Goal: Task Accomplishment & Management: Manage account settings

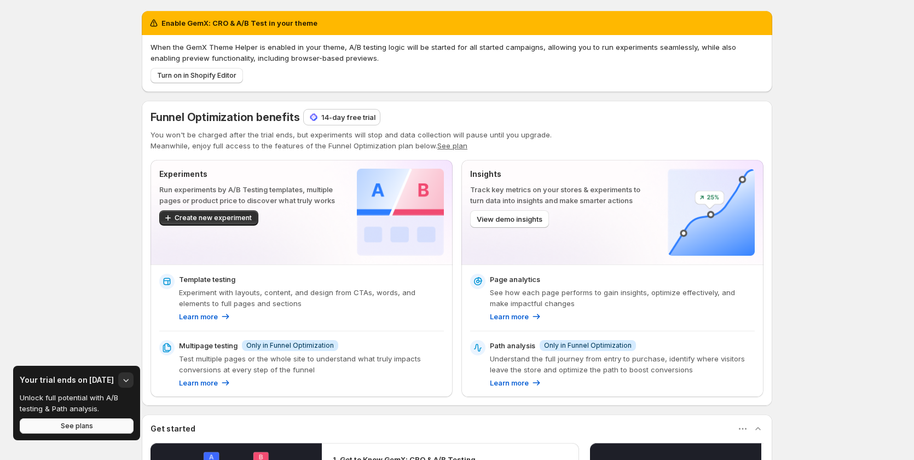
click at [118, 428] on button "See plans" at bounding box center [77, 425] width 114 height 15
click at [358, 121] on p "14-day free trial" at bounding box center [348, 117] width 54 height 11
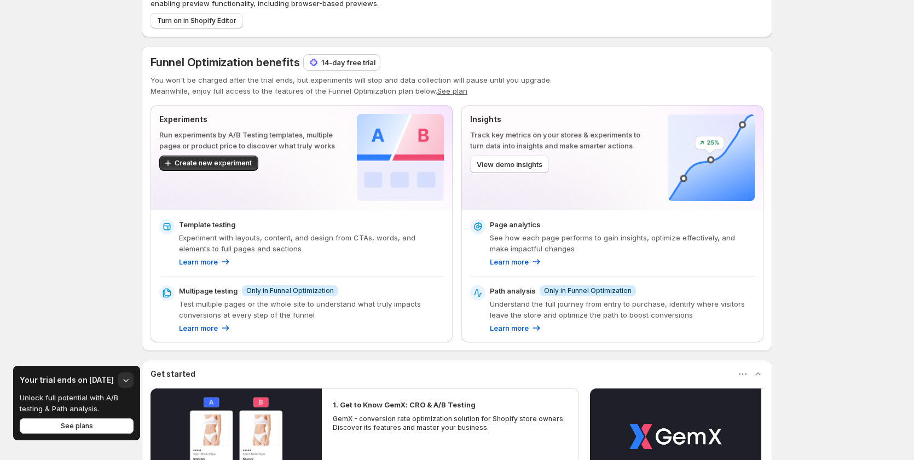
scroll to position [250, 0]
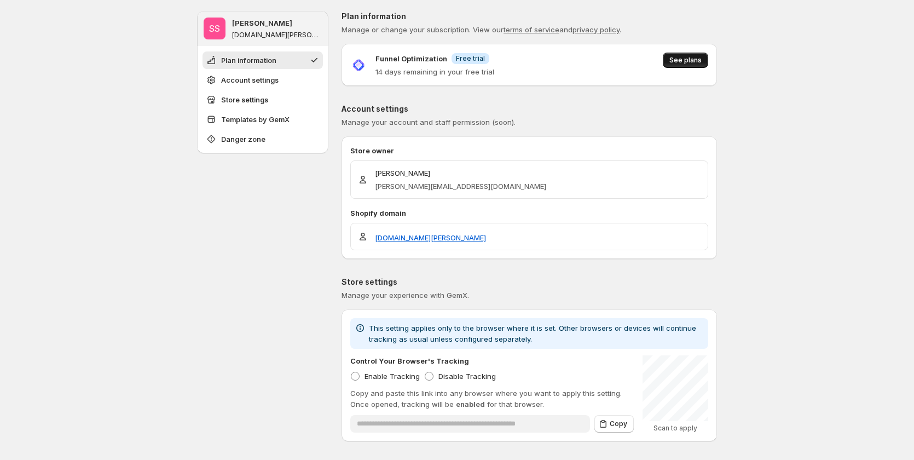
click at [681, 60] on span "See plans" at bounding box center [686, 60] width 32 height 9
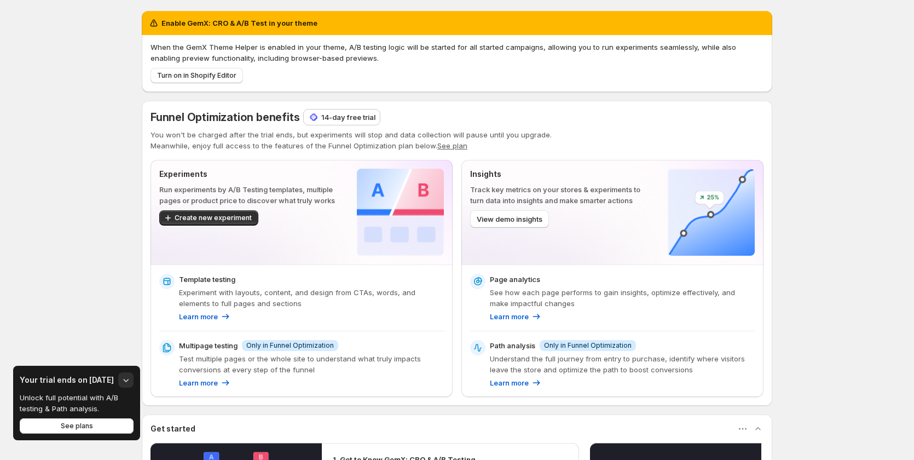
click at [360, 116] on p "14-day free trial" at bounding box center [348, 117] width 54 height 11
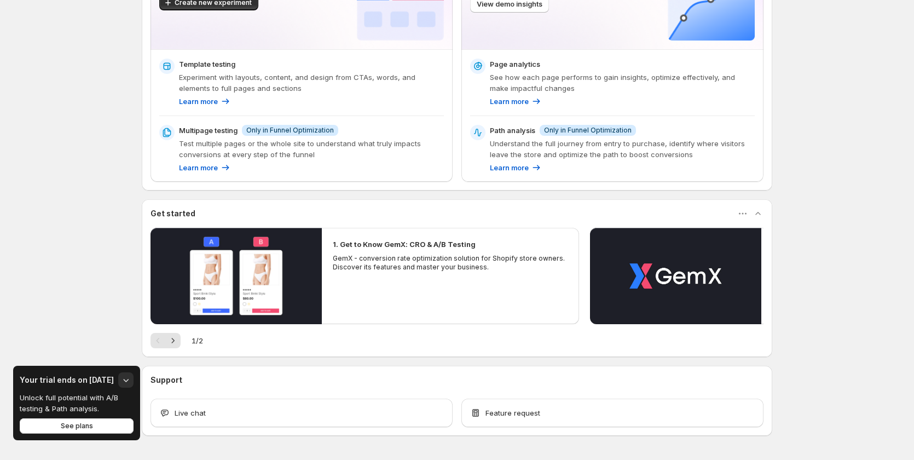
scroll to position [195, 0]
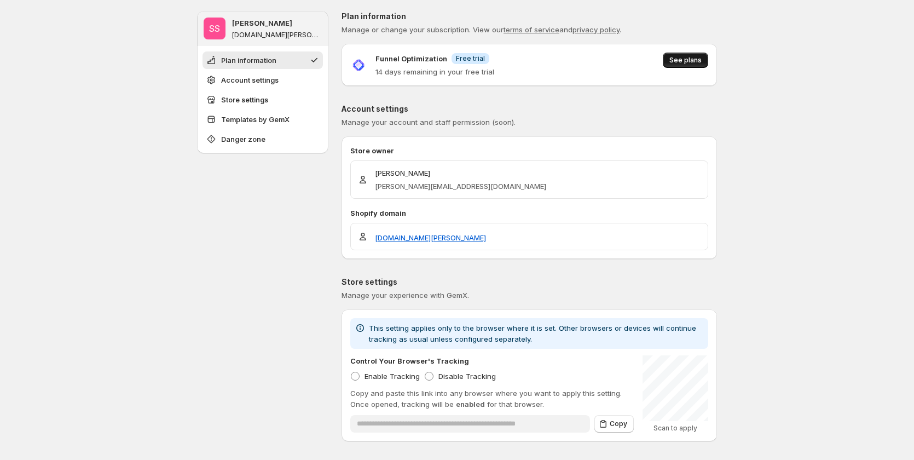
click at [704, 55] on button "See plans" at bounding box center [685, 60] width 45 height 15
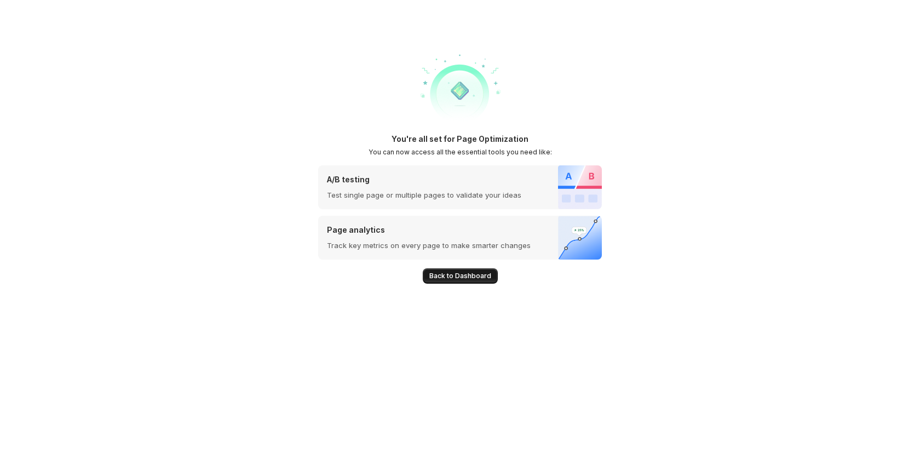
click at [455, 279] on span "Back to Dashboard" at bounding box center [460, 276] width 62 height 9
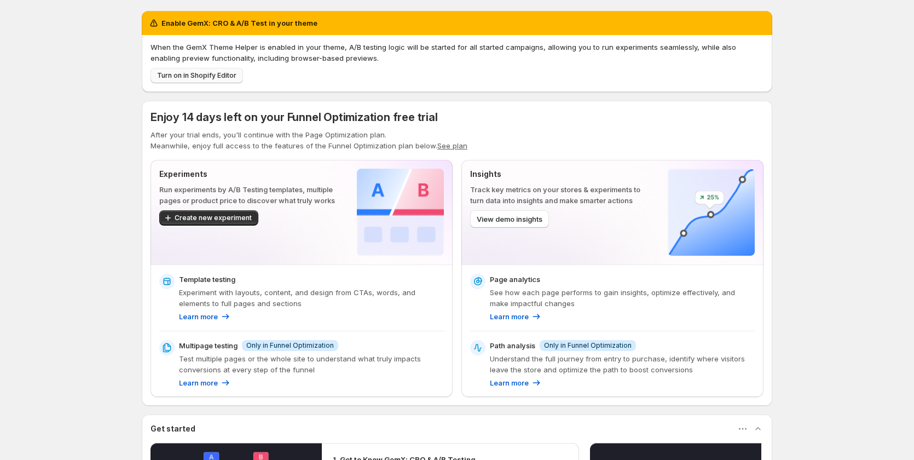
click at [192, 80] on button "Turn on in Shopify Editor" at bounding box center [197, 75] width 93 height 15
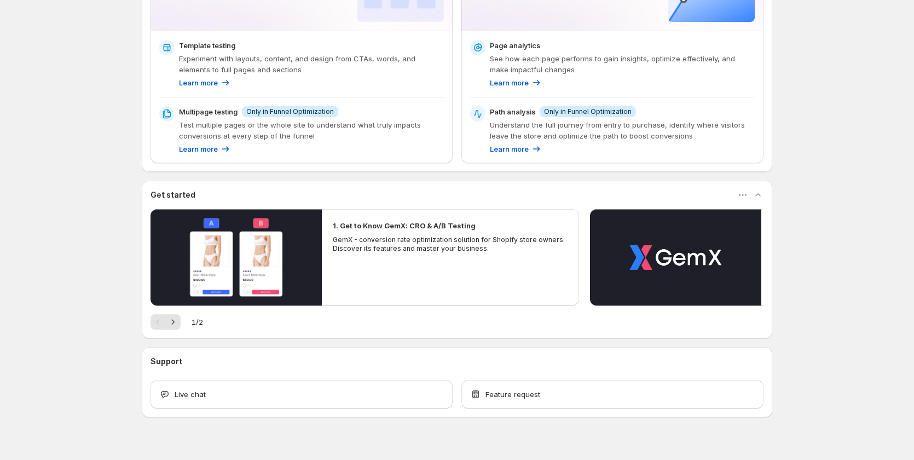
scroll to position [220, 0]
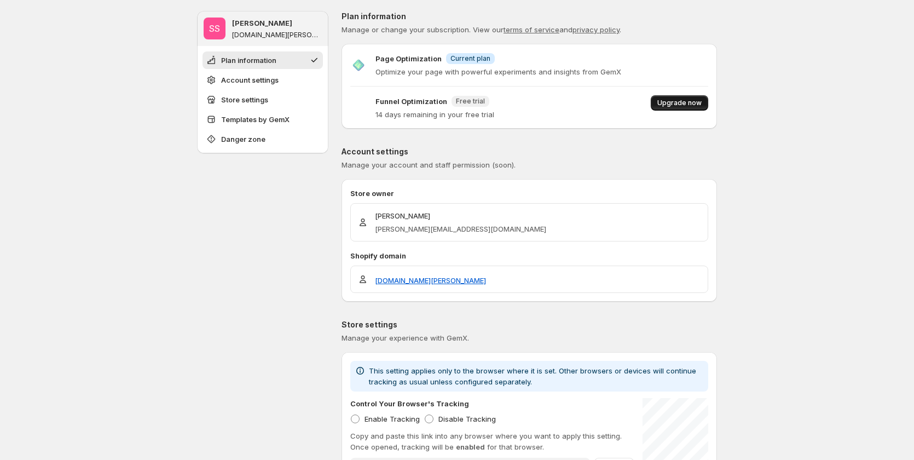
click at [675, 107] on span "Upgrade now" at bounding box center [680, 103] width 44 height 9
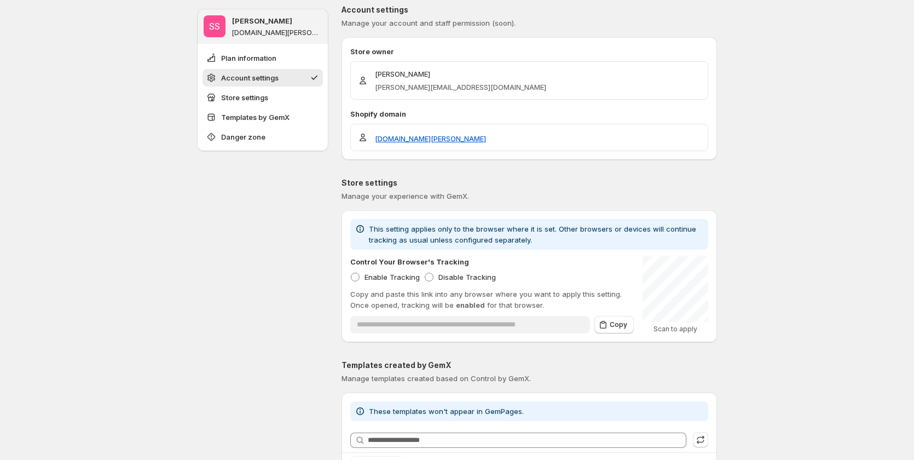
scroll to position [219, 0]
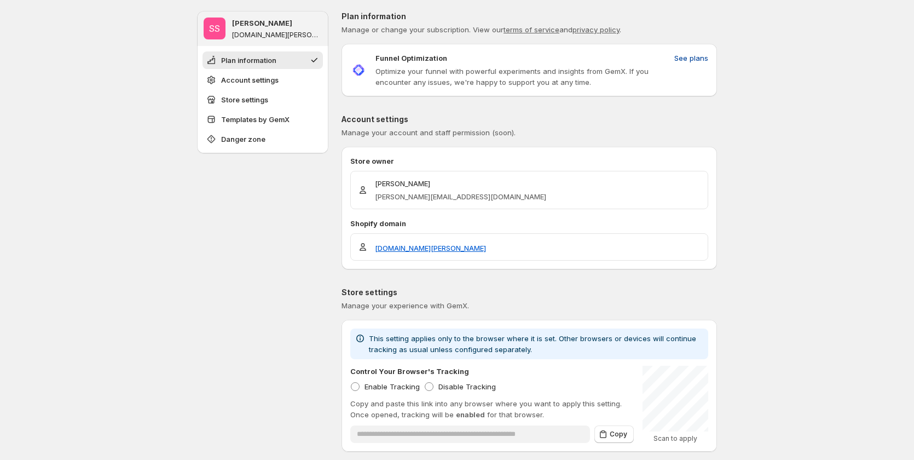
click at [715, 56] on button "See plans" at bounding box center [691, 58] width 47 height 18
click at [690, 56] on span "See plans" at bounding box center [691, 58] width 34 height 11
click at [690, 57] on span "See plans" at bounding box center [691, 58] width 34 height 11
click at [695, 61] on span "See plans" at bounding box center [691, 58] width 34 height 11
click at [693, 60] on span "See plans" at bounding box center [691, 58] width 34 height 11
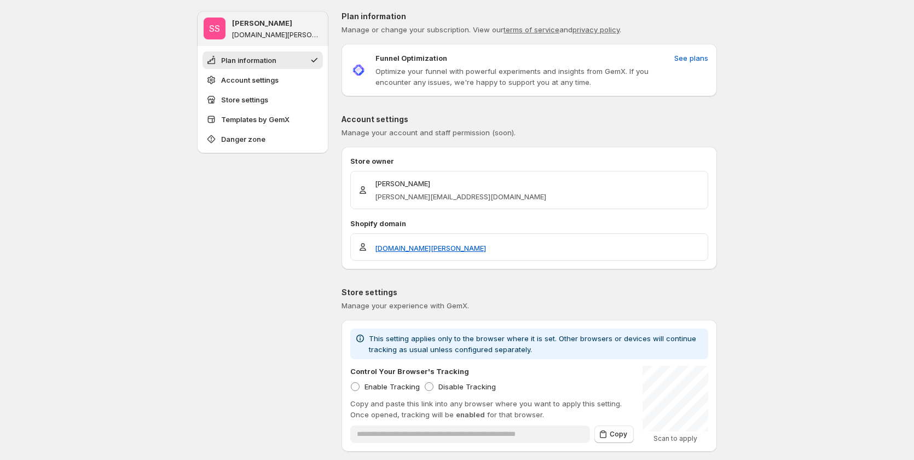
drag, startPoint x: 302, startPoint y: 205, endPoint x: 273, endPoint y: 207, distance: 29.1
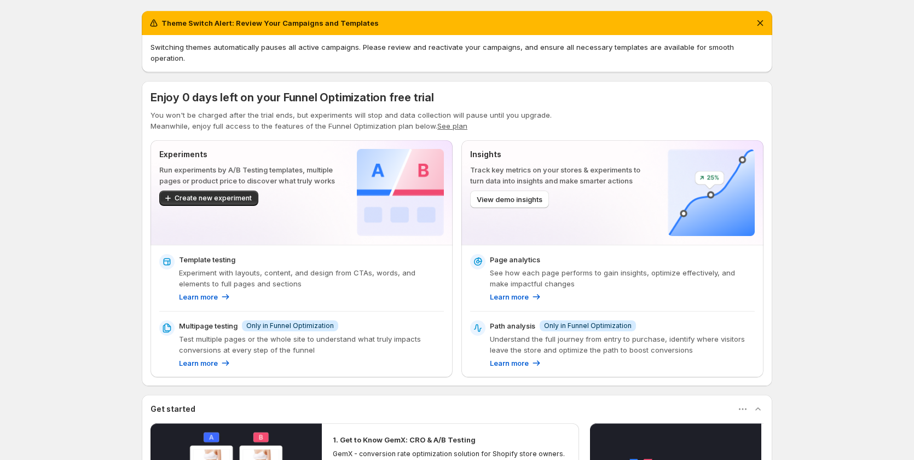
click at [179, 91] on span "Enjoy 0 days left on your Funnel Optimization free trial" at bounding box center [293, 97] width 284 height 13
click at [76, 238] on div "Theme Switch Alert: Review Your Campaigns and Templates Switching themes automa…" at bounding box center [457, 345] width 914 height 690
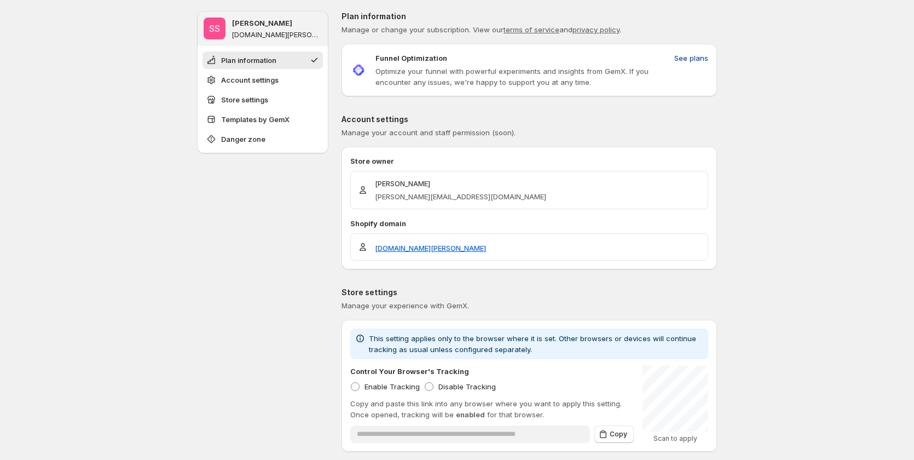
click at [700, 55] on span "See plans" at bounding box center [691, 58] width 34 height 11
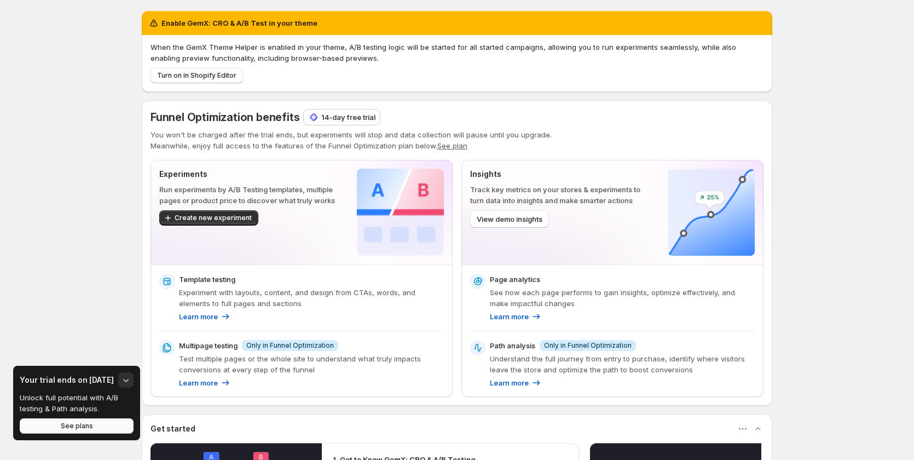
click at [79, 429] on span "See plans" at bounding box center [77, 426] width 32 height 9
click at [67, 421] on button "See plans" at bounding box center [77, 425] width 114 height 15
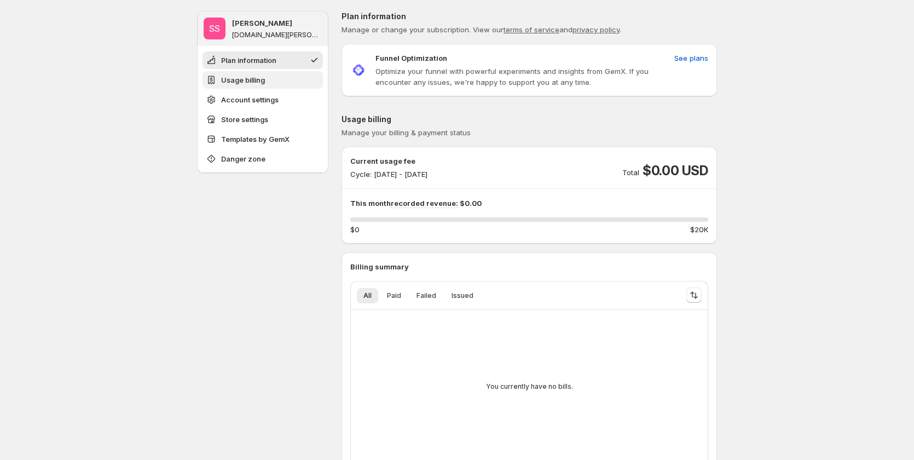
click at [236, 83] on span "Usage billing" at bounding box center [243, 79] width 44 height 11
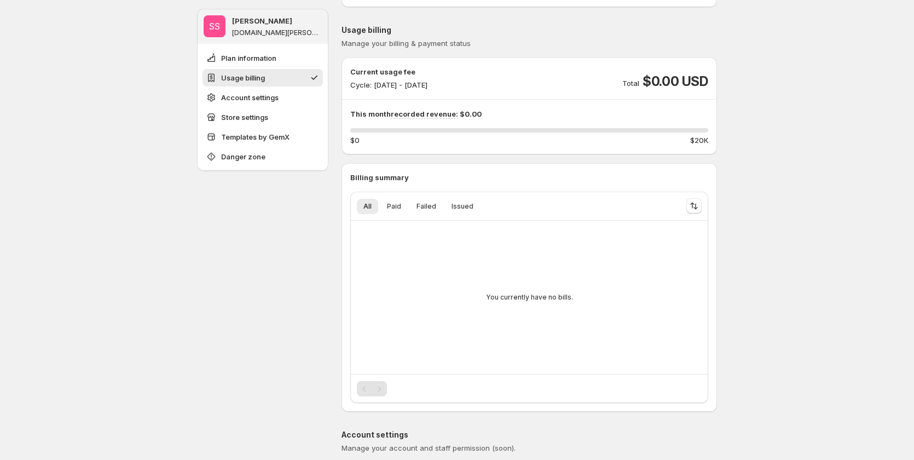
scroll to position [103, 0]
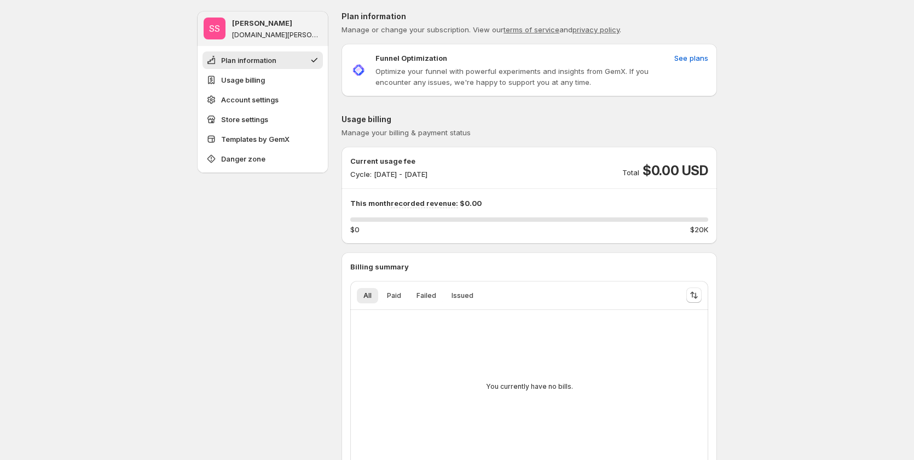
click at [365, 174] on p "Cycle: [DATE] - [DATE]" at bounding box center [388, 174] width 77 height 11
copy p "Cycle"
click at [703, 55] on span "See plans" at bounding box center [691, 58] width 34 height 11
click at [399, 295] on span "Paid" at bounding box center [394, 295] width 14 height 9
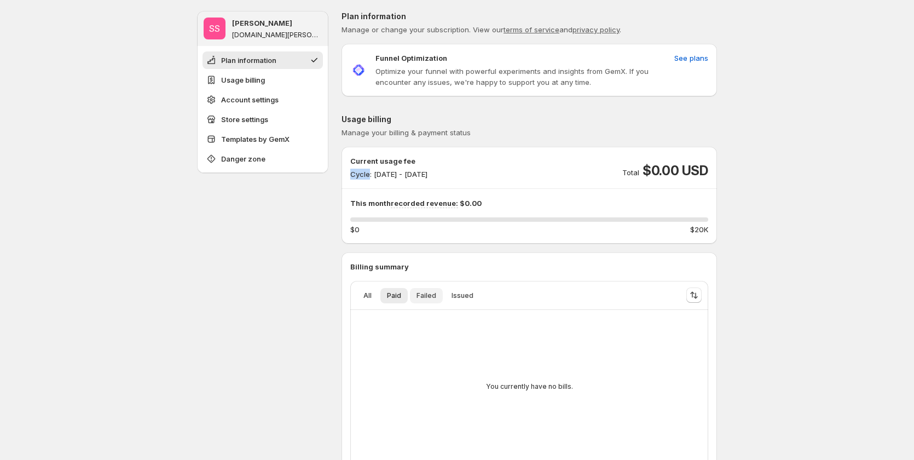
click at [422, 295] on span "Failed" at bounding box center [427, 295] width 20 height 9
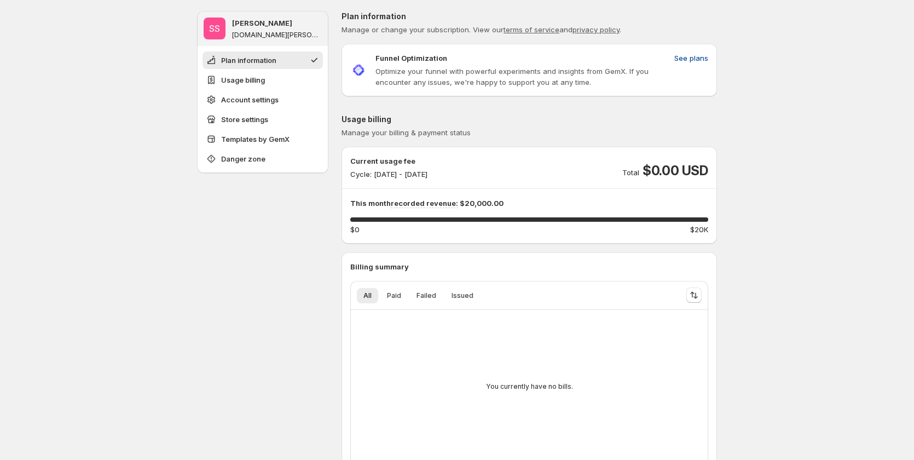
click at [693, 53] on span "See plans" at bounding box center [691, 58] width 34 height 11
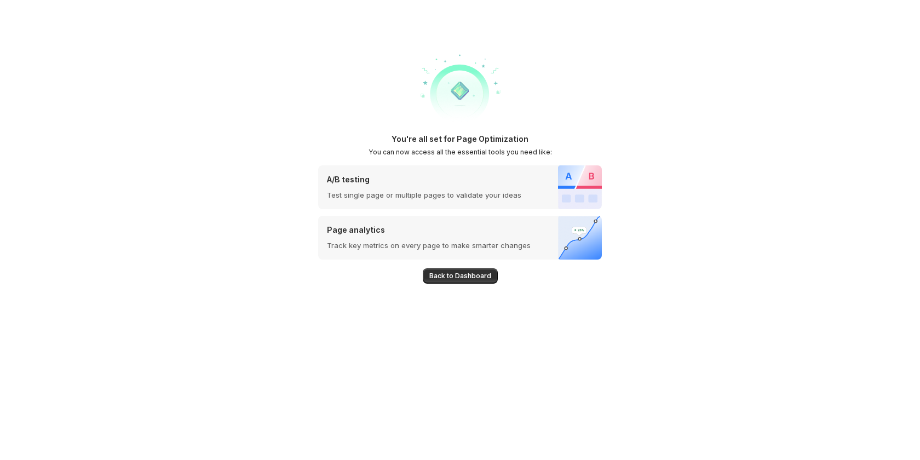
click at [438, 278] on span "Back to Dashboard" at bounding box center [460, 276] width 62 height 9
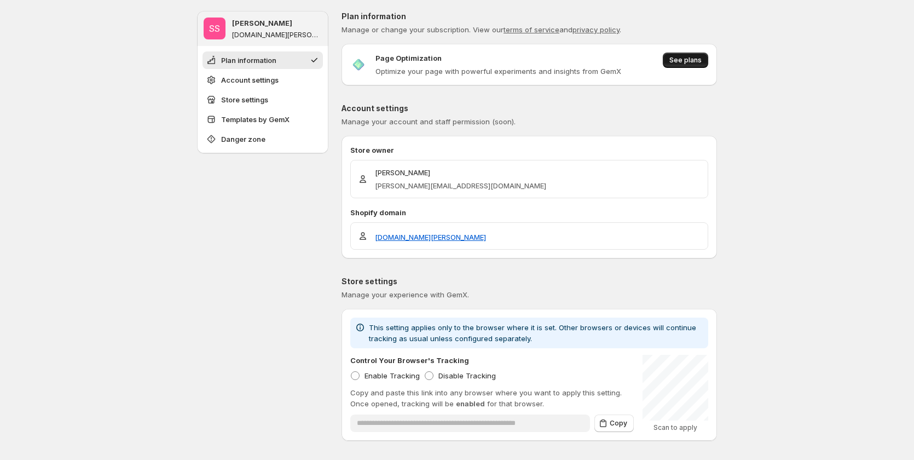
click at [691, 54] on button "See plans" at bounding box center [685, 60] width 45 height 15
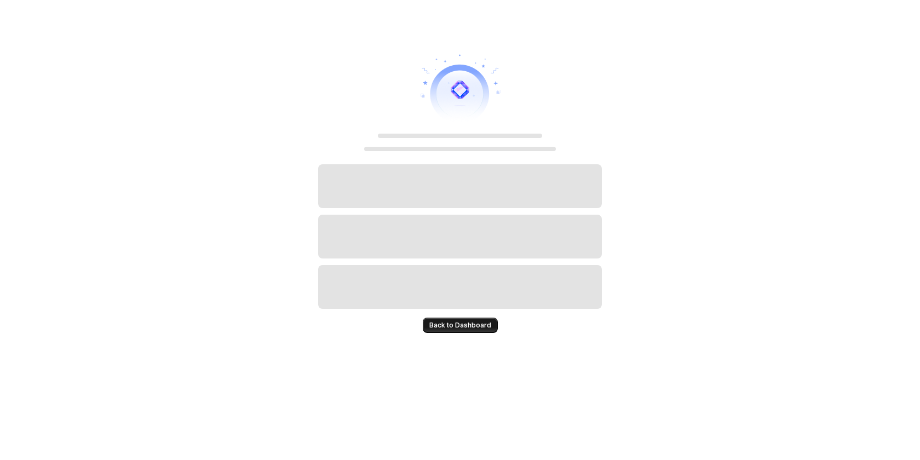
click at [458, 328] on span "Back to Dashboard" at bounding box center [460, 325] width 62 height 9
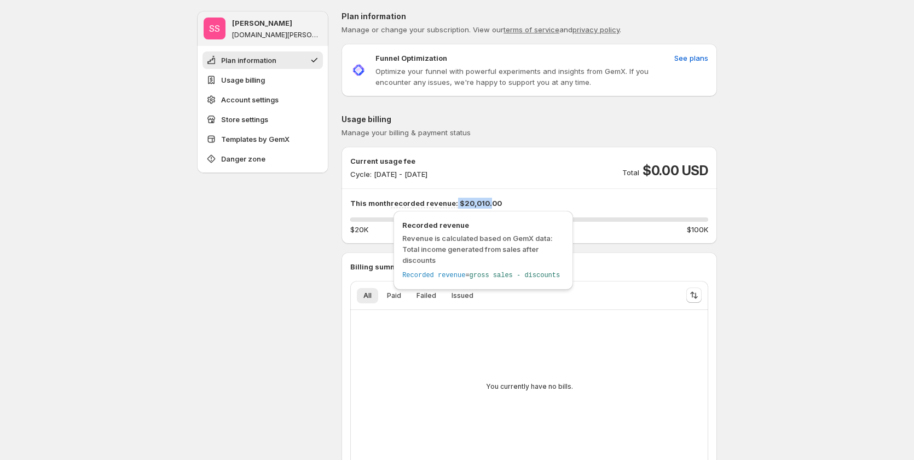
drag, startPoint x: 490, startPoint y: 202, endPoint x: 503, endPoint y: 199, distance: 13.0
click at [456, 206] on p "This month recorded revenue: $20,010.00" at bounding box center [529, 203] width 358 height 11
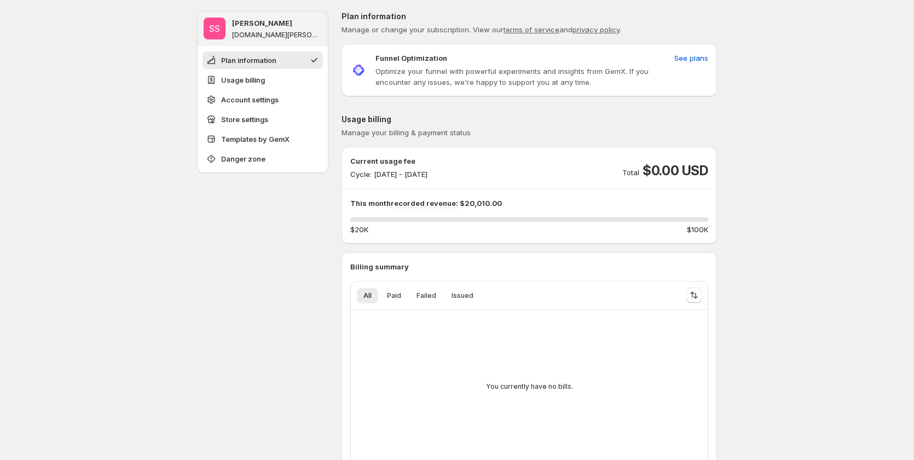
click at [503, 199] on p "This month recorded revenue: $20,010.00" at bounding box center [529, 203] width 358 height 11
drag, startPoint x: 355, startPoint y: 219, endPoint x: 362, endPoint y: 219, distance: 7.7
click at [362, 219] on div "0.0125 %" at bounding box center [529, 219] width 358 height 4
click at [401, 292] on span "Paid" at bounding box center [394, 295] width 14 height 9
click at [441, 291] on button "Failed" at bounding box center [426, 295] width 33 height 15
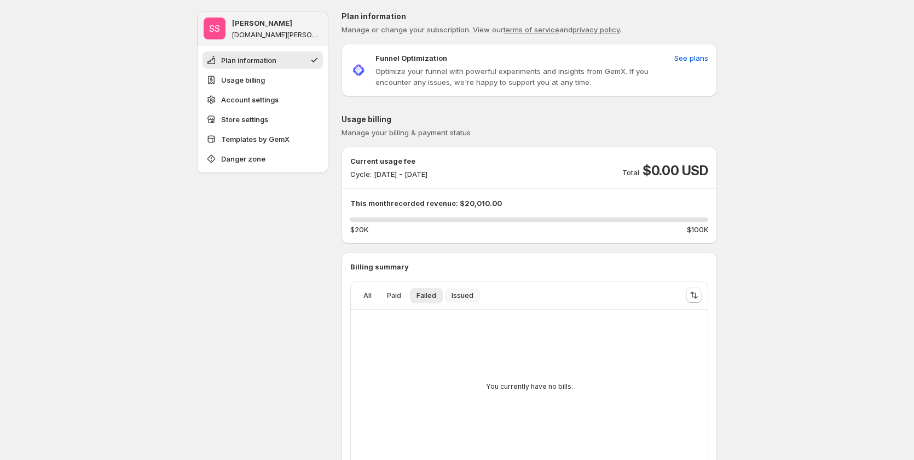
click at [465, 295] on span "Issued" at bounding box center [463, 295] width 22 height 9
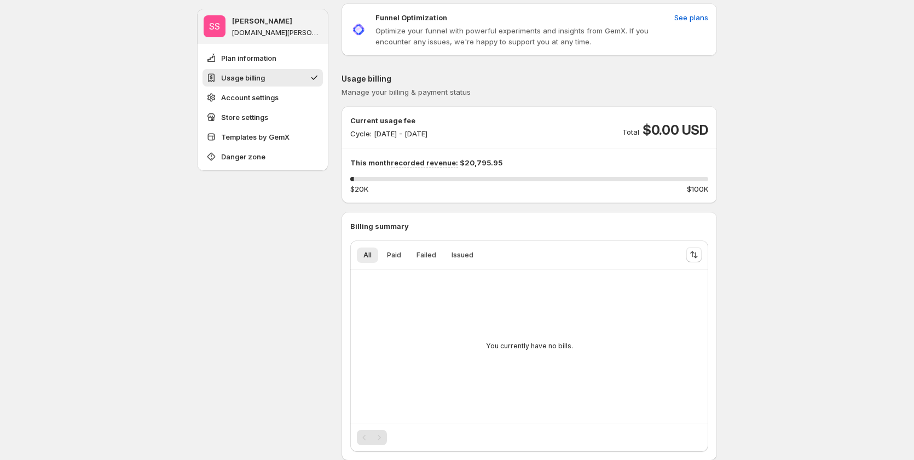
scroll to position [55, 0]
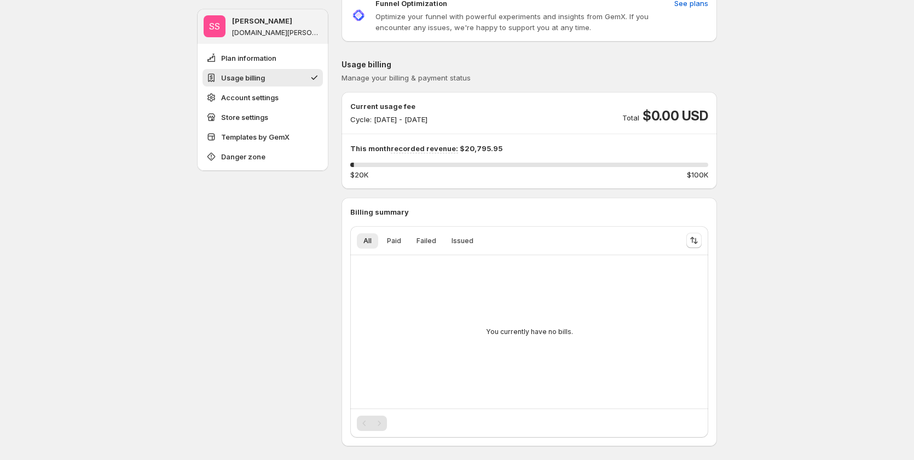
click at [702, 175] on span "$100K" at bounding box center [697, 174] width 21 height 11
click at [670, 121] on span "$0.00 USD" at bounding box center [676, 116] width 66 height 18
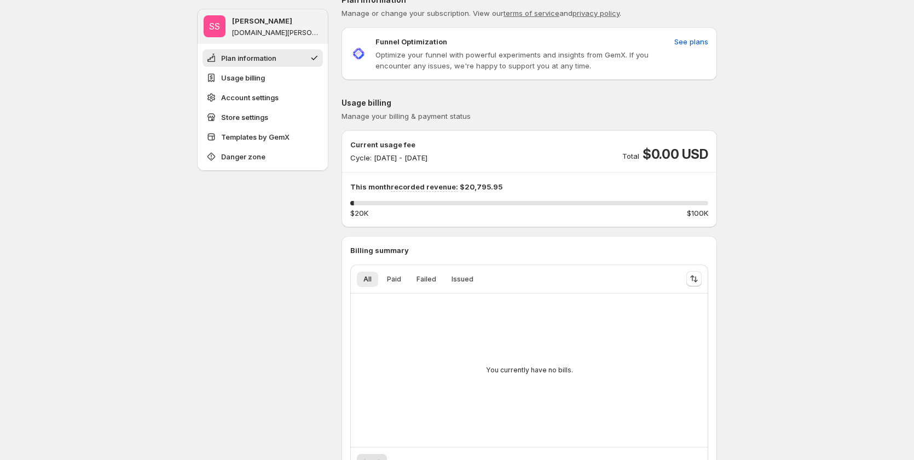
scroll to position [0, 0]
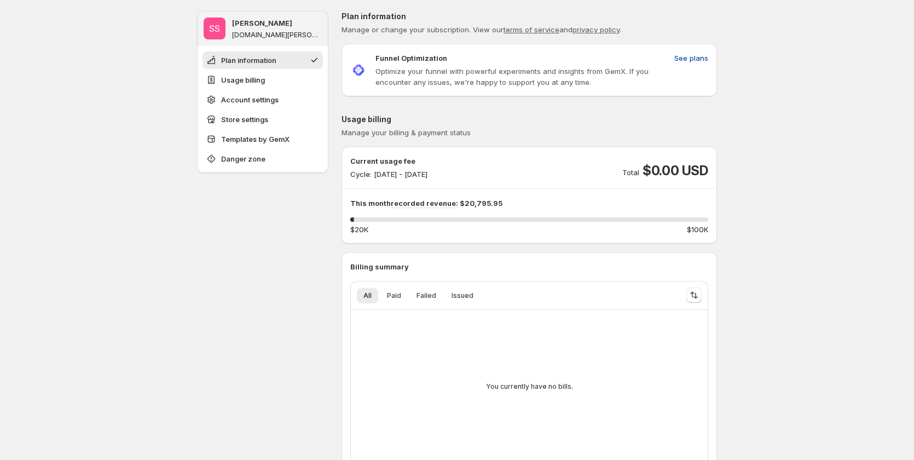
click at [689, 59] on span "See plans" at bounding box center [691, 58] width 34 height 11
drag, startPoint x: 349, startPoint y: 175, endPoint x: 493, endPoint y: 184, distance: 143.7
click at [493, 184] on div "Current usage fee Cycle: Sep 18, 2025 - Sep 30, 2025 Total $0.00 USD This month…" at bounding box center [530, 194] width 376 height 79
click at [477, 171] on div "Current usage fee Cycle: Sep 18, 2025 - Sep 30, 2025 Total $0.00 USD" at bounding box center [529, 167] width 358 height 24
click at [481, 172] on div "Current usage fee Cycle: Sep 18, 2025 - Sep 30, 2025 Total $0.00 USD" at bounding box center [529, 167] width 358 height 24
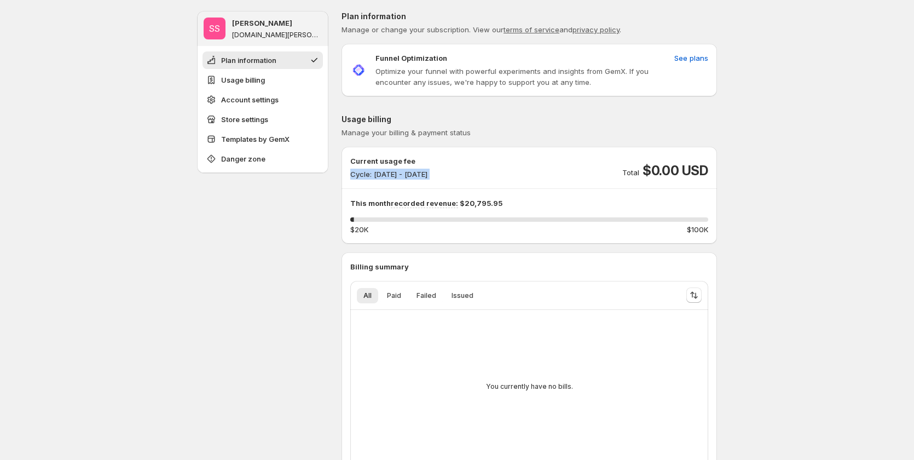
drag, startPoint x: 481, startPoint y: 172, endPoint x: 355, endPoint y: 170, distance: 125.4
click at [355, 170] on div "Current usage fee Cycle: Sep 18, 2025 - Sep 30, 2025 Total $0.00 USD" at bounding box center [529, 167] width 358 height 24
click at [483, 170] on div "Current usage fee Cycle: Sep 18, 2025 - Sep 30, 2025 Total $0.00 USD" at bounding box center [529, 167] width 358 height 24
drag, startPoint x: 388, startPoint y: 174, endPoint x: 485, endPoint y: 174, distance: 96.9
click at [485, 174] on div "Current usage fee Cycle: Sep 18, 2025 - Sep 30, 2025 Total $0.00 USD" at bounding box center [529, 167] width 358 height 24
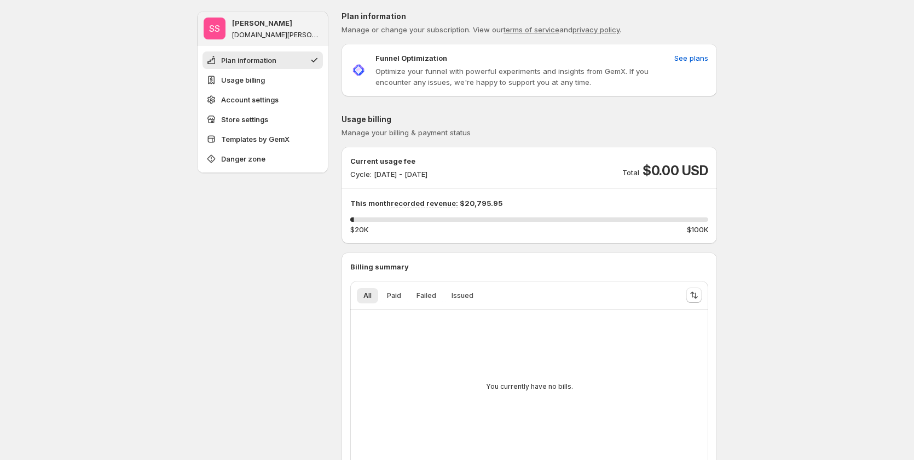
click at [505, 174] on div "Current usage fee Cycle: Sep 18, 2025 - Sep 30, 2025 Total $0.00 USD" at bounding box center [529, 167] width 358 height 24
